Goal: Task Accomplishment & Management: Use online tool/utility

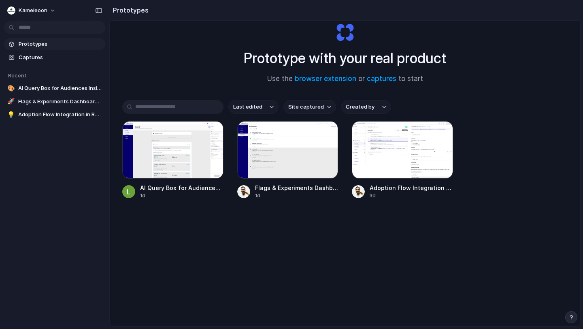
scroll to position [43, 0]
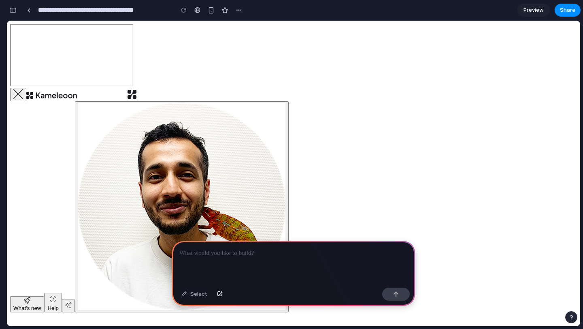
click at [259, 252] on p at bounding box center [293, 253] width 228 height 10
click at [238, 257] on p at bounding box center [293, 253] width 228 height 10
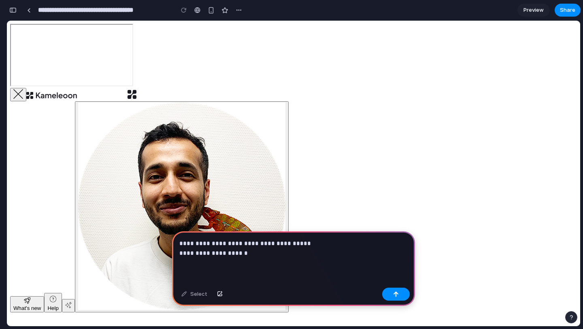
click at [263, 254] on p "**********" at bounding box center [293, 248] width 228 height 19
click at [399, 294] on div "button" at bounding box center [396, 294] width 6 height 6
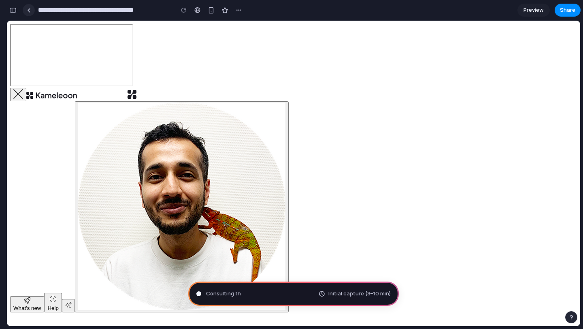
click at [29, 10] on div at bounding box center [29, 10] width 4 height 4
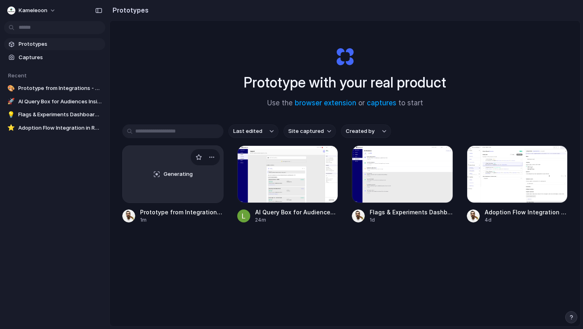
click at [169, 174] on span "Generating" at bounding box center [178, 174] width 29 height 8
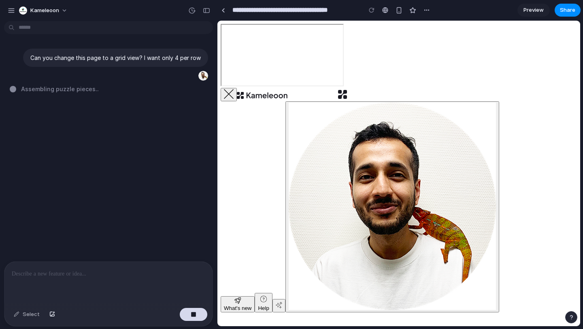
type input "**********"
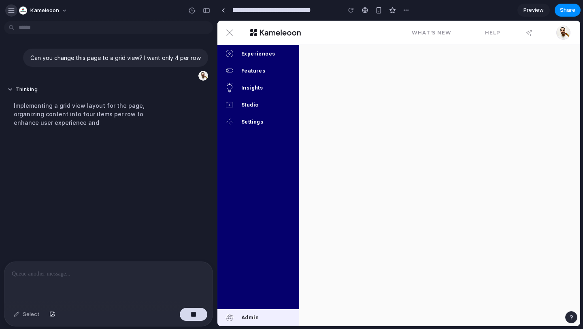
click at [10, 11] on div "button" at bounding box center [11, 10] width 7 height 7
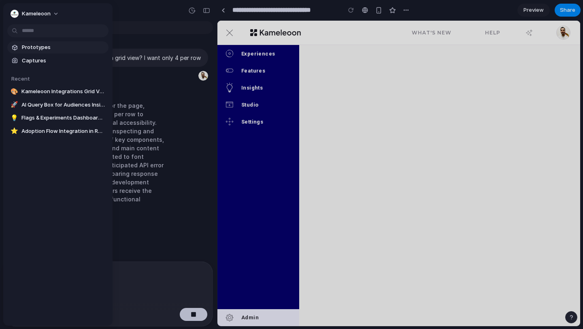
click at [34, 48] on span "Prototypes" at bounding box center [63, 47] width 83 height 8
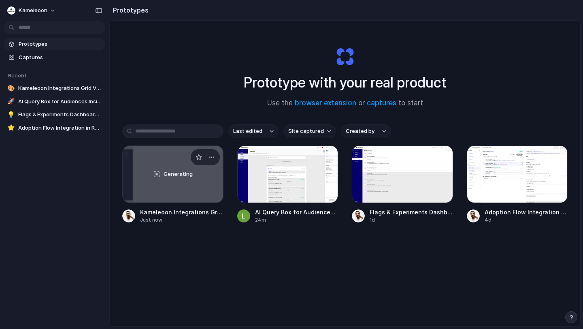
click at [169, 175] on span "Generating" at bounding box center [178, 174] width 29 height 8
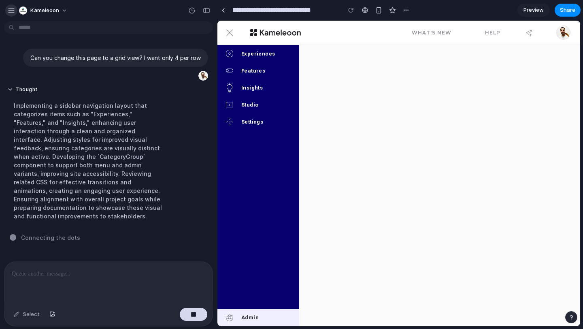
click at [13, 12] on div "button" at bounding box center [11, 10] width 7 height 7
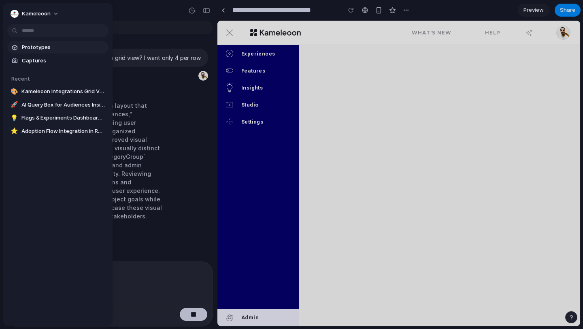
click at [36, 47] on span "Prototypes" at bounding box center [63, 47] width 83 height 8
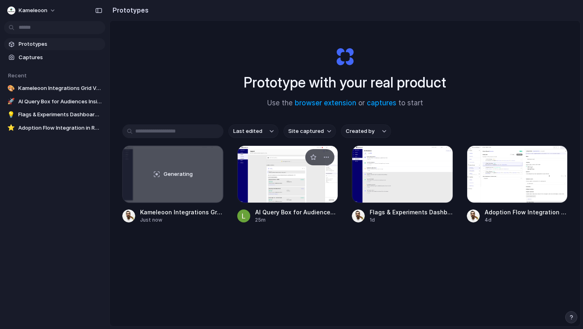
click at [293, 172] on div at bounding box center [287, 174] width 101 height 58
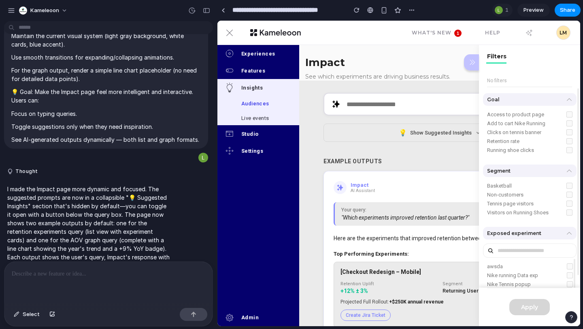
click at [535, 9] on span "Preview" at bounding box center [534, 10] width 20 height 8
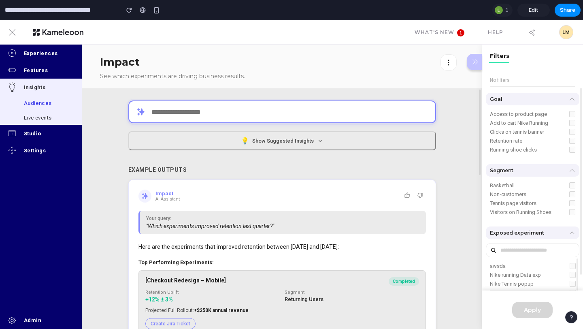
click at [202, 111] on input "text" at bounding box center [282, 111] width 308 height 23
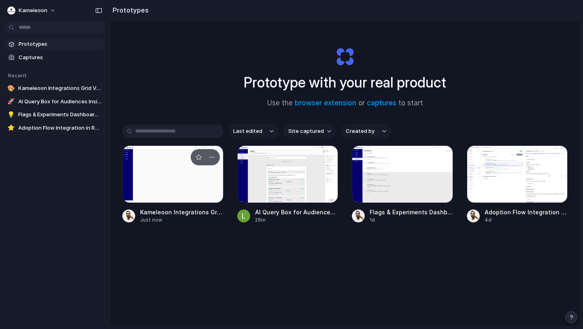
click at [167, 178] on div at bounding box center [172, 174] width 101 height 58
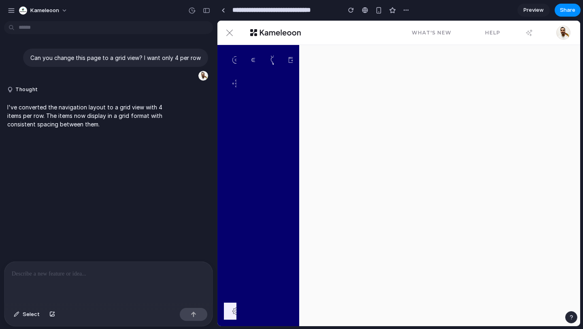
click at [540, 10] on span "Preview" at bounding box center [534, 10] width 20 height 8
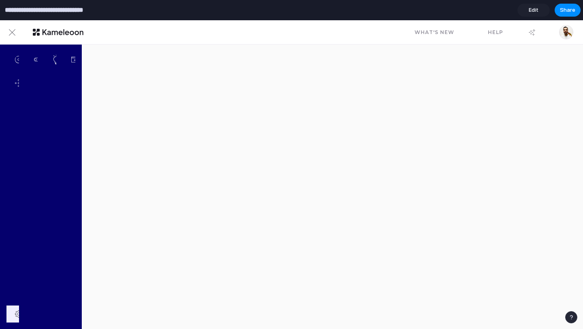
click at [92, 11] on input "**********" at bounding box center [57, 10] width 108 height 15
click at [13, 31] on icon "button" at bounding box center [12, 32] width 6 height 6
click at [12, 37] on div "button" at bounding box center [12, 32] width 16 height 15
